Goal: Find contact information: Find contact information

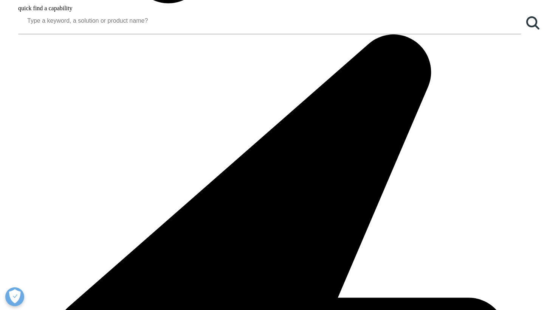
scroll to position [794, 0]
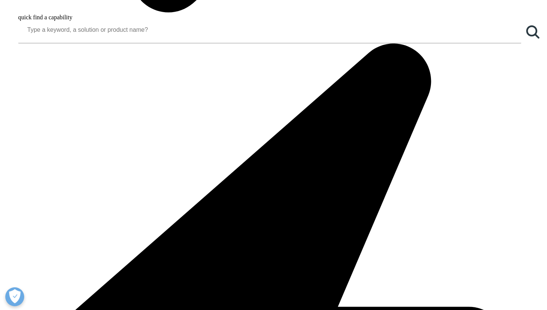
drag, startPoint x: 107, startPoint y: 169, endPoint x: 59, endPoint y: 172, distance: 48.1
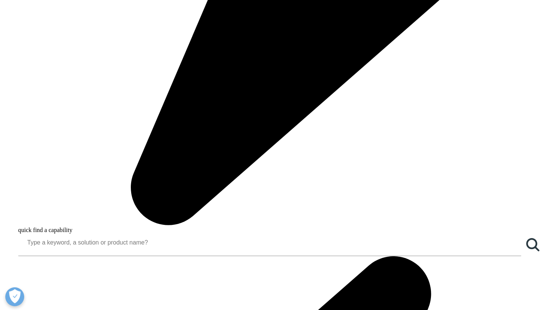
copy p "[PHONE_NUMBER]"
drag, startPoint x: 94, startPoint y: 168, endPoint x: 58, endPoint y: 167, distance: 35.9
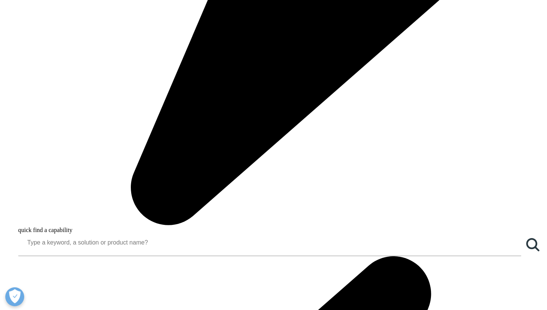
drag, startPoint x: 111, startPoint y: 170, endPoint x: 49, endPoint y: 169, distance: 62.0
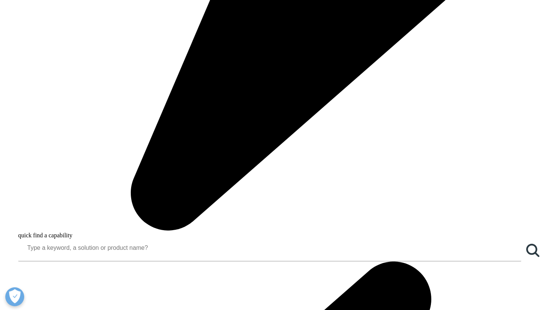
copy p "[PHONE_NUMBER]"
